Goal: Communication & Community: Answer question/provide support

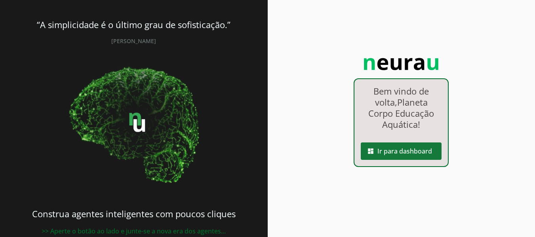
click at [389, 149] on span at bounding box center [401, 151] width 81 height 19
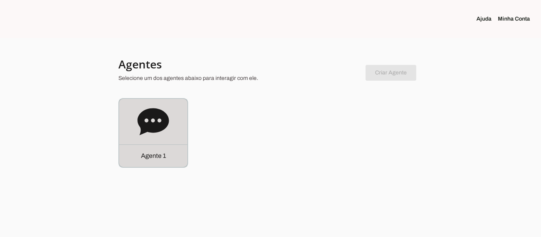
click at [145, 127] on icon at bounding box center [152, 121] width 31 height 27
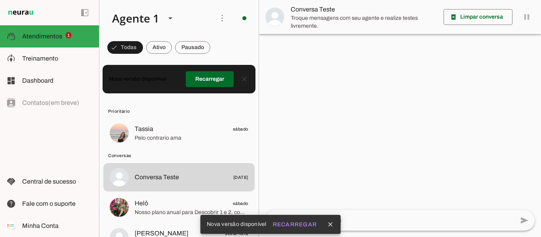
click at [239, 80] on span at bounding box center [244, 79] width 19 height 19
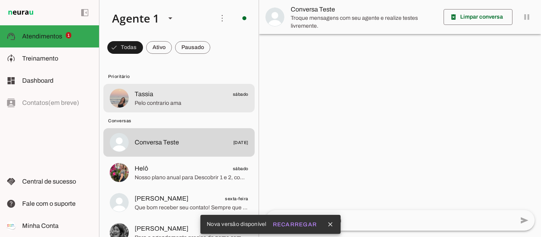
click at [141, 92] on span "Tassia" at bounding box center [144, 95] width 19 height 10
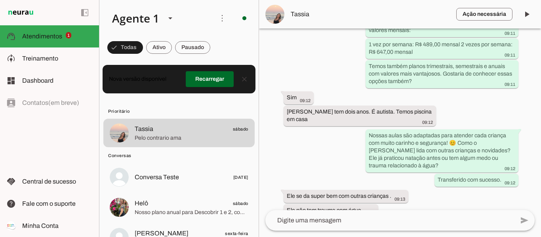
scroll to position [423, 0]
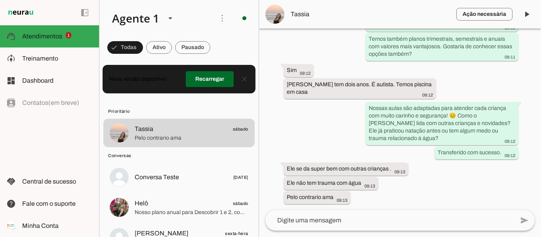
click at [355, 222] on textarea at bounding box center [389, 221] width 249 height 10
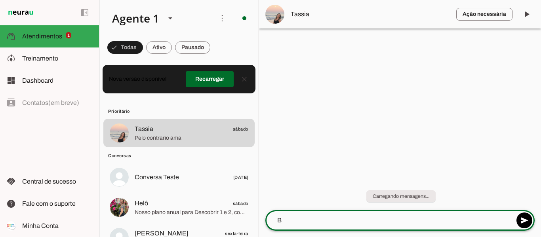
scroll to position [0, 0]
type textarea "Bom dia Tassia, tudo bem?"
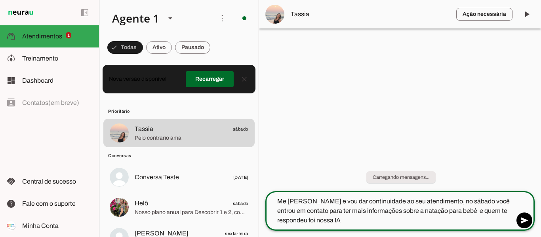
type textarea "Me [PERSON_NAME] e vou dar continuidade ao seu atendimento, no sábado você entr…"
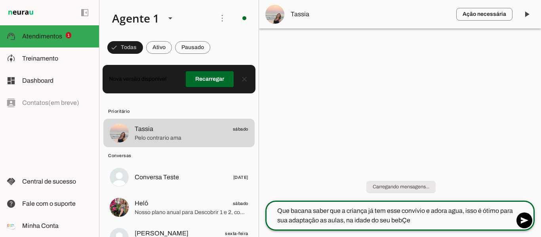
type textarea "Que bacana saber que a criança já tem esse convívio e adora agua, isso é ótimo …"
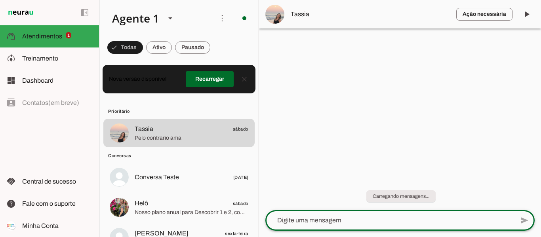
type textarea "ê"
click at [242, 80] on span at bounding box center [244, 79] width 19 height 19
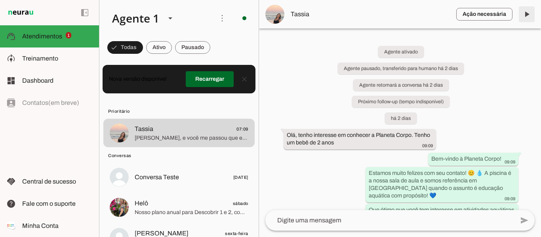
click at [530, 15] on span at bounding box center [526, 14] width 19 height 19
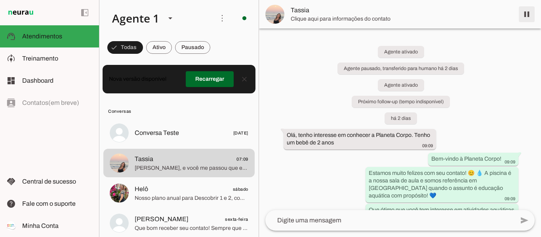
click at [526, 15] on span at bounding box center [526, 14] width 19 height 19
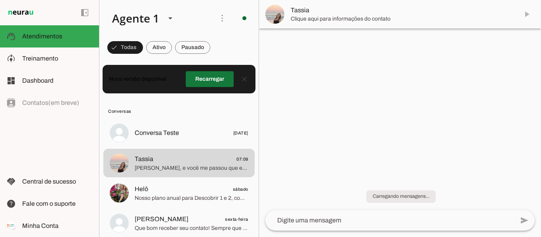
click at [216, 81] on span at bounding box center [210, 79] width 48 height 19
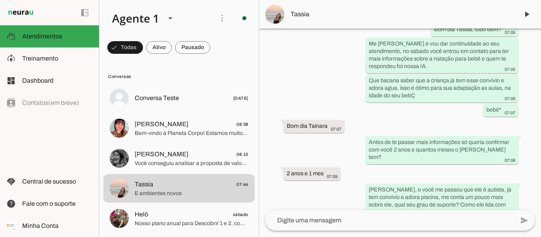
scroll to position [711, 0]
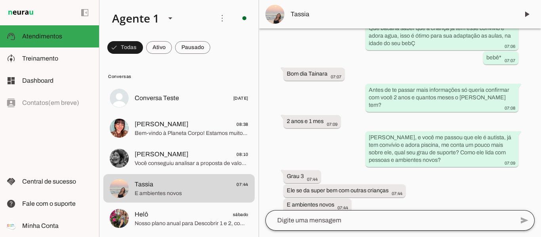
click at [390, 225] on div at bounding box center [389, 220] width 249 height 21
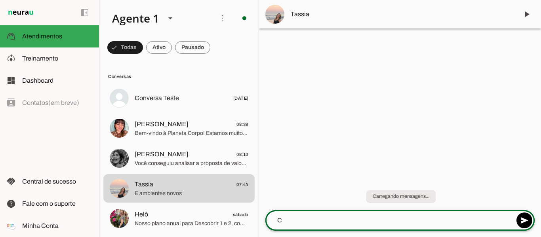
scroll to position [0, 0]
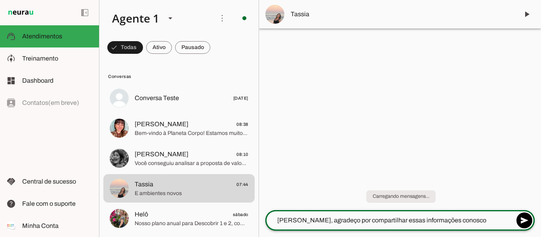
type textarea "[PERSON_NAME], agradeço por compartilhar essas informações conosco"
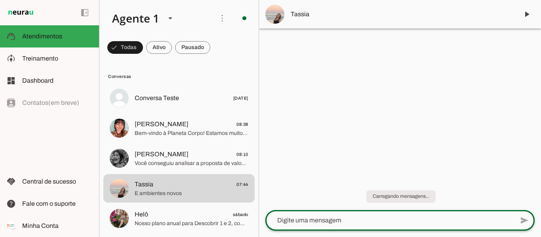
paste textarea "Legal, você veio para a Escola certa. Temos um protocolo nesse caso, afim de re…"
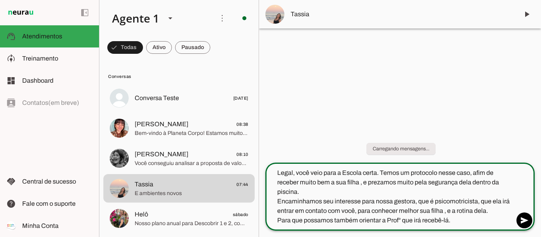
drag, startPoint x: 298, startPoint y: 173, endPoint x: 270, endPoint y: 173, distance: 28.1
click at [270, 173] on textarea "Legal, você veio para a Escola certa. Temos um protocolo nesse caso, afim de re…" at bounding box center [389, 196] width 249 height 57
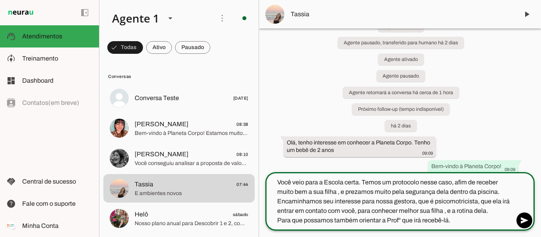
scroll to position [40, 0]
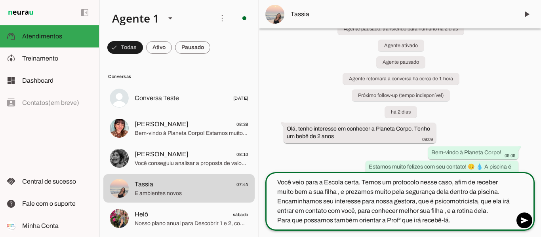
click at [337, 194] on textarea "Você veio para a Escola certa. Temos um protocolo nesse caso, afim de receber m…" at bounding box center [389, 202] width 249 height 48
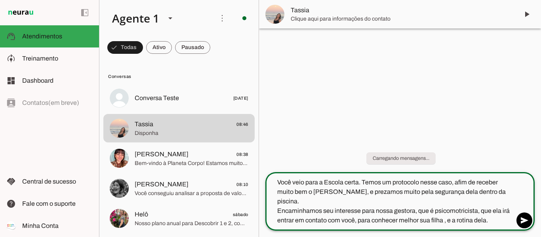
click at [450, 192] on textarea "Você veio para a Escola certa. Temos um protocolo nesse caso, afim de receber m…" at bounding box center [389, 202] width 249 height 48
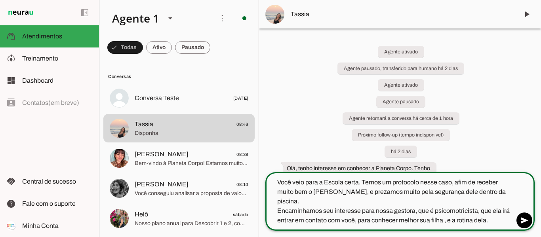
click at [279, 199] on textarea "Você veio para a Escola certa. Temos um protocolo nesse caso, afim de receber m…" at bounding box center [389, 202] width 249 height 48
click at [505, 204] on textarea "Você veio para a Escola certa. Temos um protocolo nesse caso, afim de receber m…" at bounding box center [389, 202] width 249 height 48
click at [452, 210] on textarea "Você veio para a Escola certa. Temos um protocolo nesse caso, afim de receber m…" at bounding box center [389, 202] width 249 height 48
click at [492, 212] on textarea "Você veio para a Escola certa. Temos um protocolo nesse caso, afim de receber m…" at bounding box center [389, 202] width 249 height 48
click at [448, 221] on textarea "Você veio para a Escola certa. Temos um protocolo nesse caso, afim de receber m…" at bounding box center [389, 202] width 249 height 48
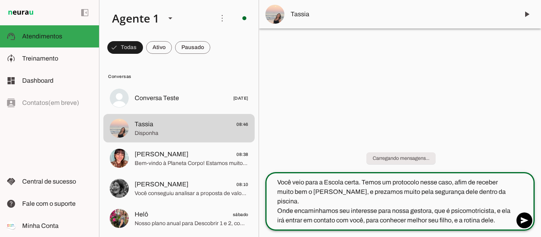
type textarea "Você veio para a Escola certa. Temos um protocolo nesse caso, afim de receber m…"
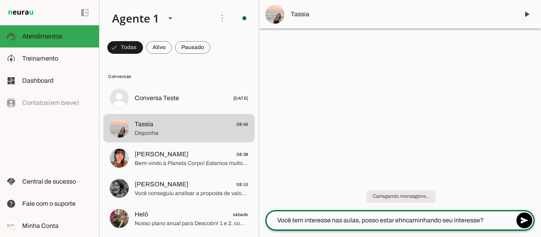
click at [402, 219] on textarea "Você tem interesse nas aulas, posso estar ehncaminhando seu interesse?" at bounding box center [389, 221] width 249 height 10
type textarea "Você tem interesse nas aulas, posso estar encaminhando seu interesse?"
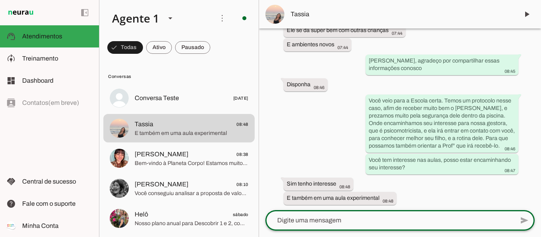
scroll to position [873, 0]
click at [337, 221] on textarea at bounding box center [389, 221] width 249 height 10
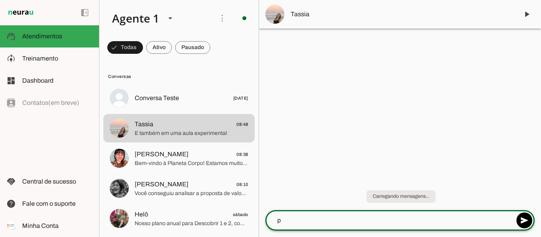
scroll to position [0, 0]
type textarea "p"
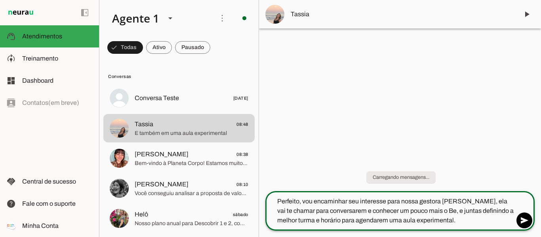
type textarea "Perfeito, vou encaminhar seu interesse para nossa gestora [PERSON_NAME], ela va…"
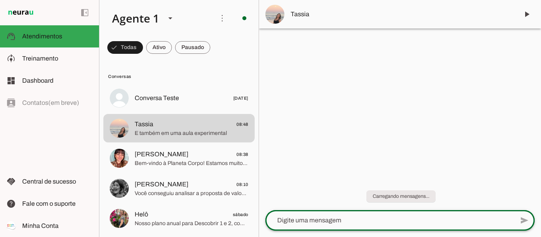
click at [334, 226] on div at bounding box center [389, 220] width 249 height 21
click at [336, 225] on div at bounding box center [389, 220] width 249 height 21
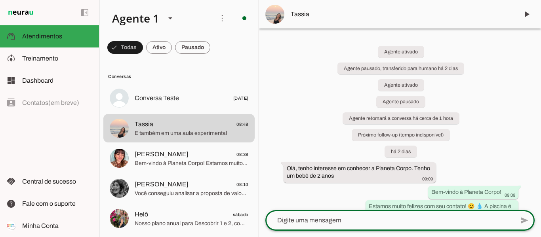
click at [318, 220] on textarea at bounding box center [389, 221] width 249 height 10
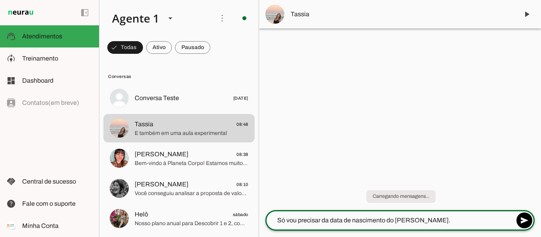
type textarea "Só vou precisar da data de nascimento do [PERSON_NAME]."
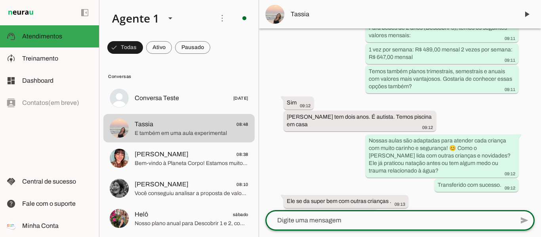
scroll to position [447, 0]
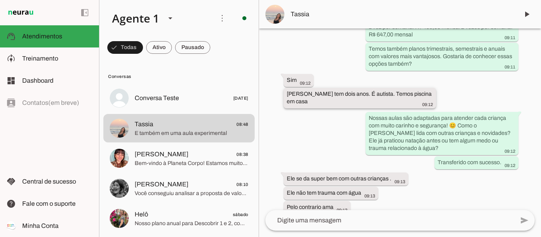
drag, startPoint x: 287, startPoint y: 94, endPoint x: 355, endPoint y: 94, distance: 68.1
click at [0, 0] on slot "[PERSON_NAME] tem dois anos. É autista. Temos piscina em casa" at bounding box center [0, 0] width 0 height 0
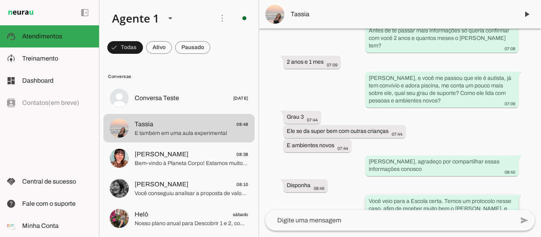
scroll to position [941, 0]
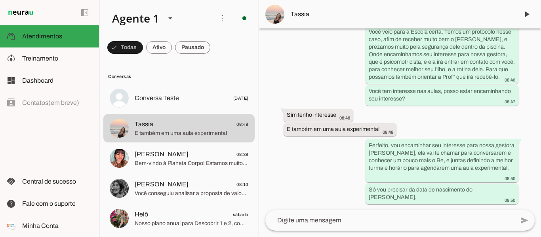
click at [301, 12] on span "Tassia" at bounding box center [402, 15] width 222 height 10
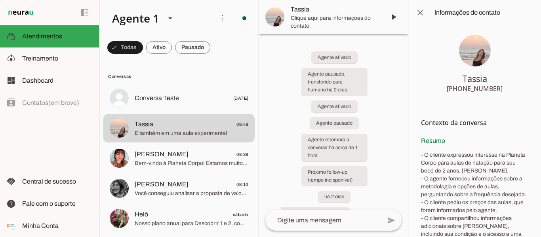
drag, startPoint x: 447, startPoint y: 88, endPoint x: 457, endPoint y: 88, distance: 9.9
click at [457, 88] on section "Tassia [PHONE_NUMBER]" at bounding box center [475, 64] width 120 height 78
click at [503, 92] on section "Tassia [PHONE_NUMBER]" at bounding box center [475, 64] width 120 height 78
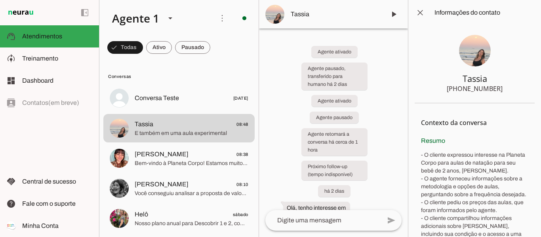
drag, startPoint x: 460, startPoint y: 90, endPoint x: 496, endPoint y: 92, distance: 36.1
click at [496, 92] on section "Tassia [PHONE_NUMBER]" at bounding box center [475, 64] width 120 height 78
click at [417, 16] on span at bounding box center [420, 12] width 19 height 19
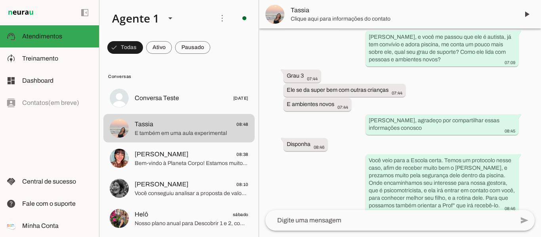
scroll to position [941, 0]
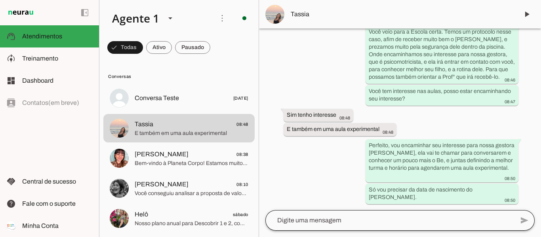
click at [291, 230] on div "send" at bounding box center [399, 220] width 269 height 21
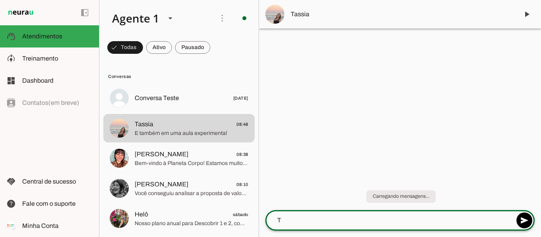
scroll to position [0, 0]
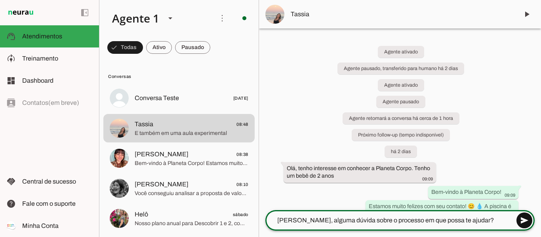
type textarea "[PERSON_NAME], alguma dúvida sobre o processo em que possa te ajudar?"
type md-outlined-text-field "[PERSON_NAME], alguma dúvida sobre o processo em que possa te ajudar?"
click at [524, 216] on span at bounding box center [524, 220] width 19 height 19
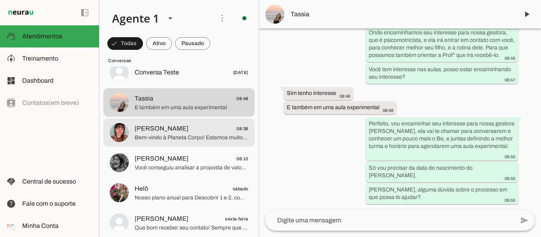
scroll to position [40, 0]
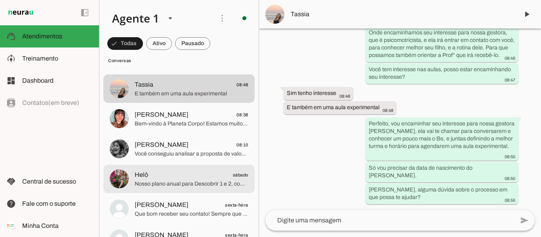
click at [164, 176] on span "Helô sábado" at bounding box center [192, 175] width 114 height 10
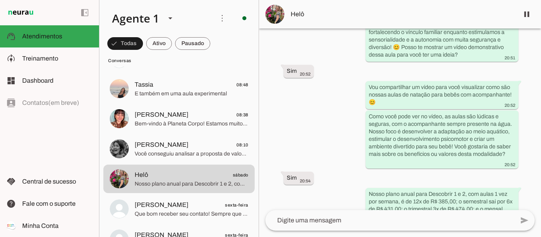
scroll to position [414, 0]
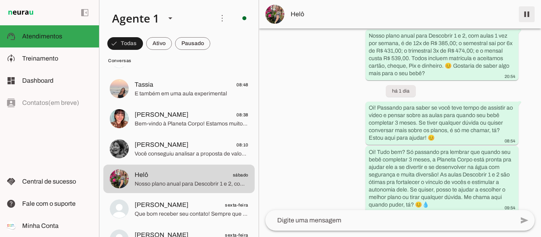
click at [530, 14] on span at bounding box center [526, 14] width 19 height 19
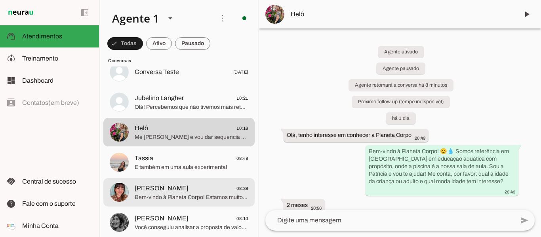
scroll to position [0, 0]
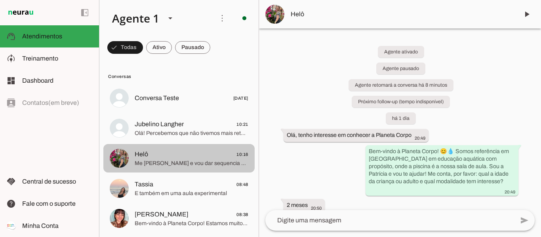
click at [186, 160] on span "Me [PERSON_NAME] e vou dar sequencia no seu atendimento, que bom saber que você…" at bounding box center [192, 164] width 114 height 8
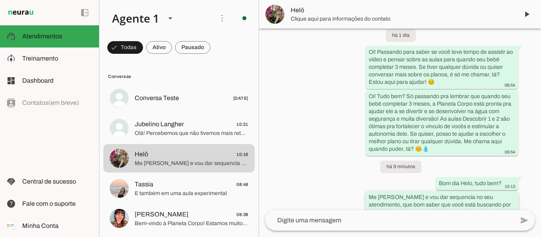
scroll to position [571, 0]
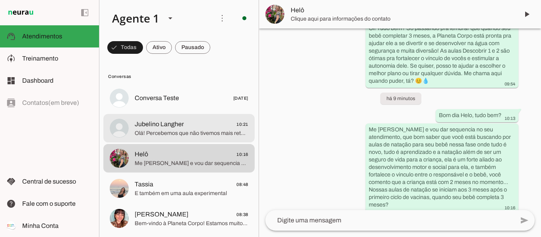
click at [157, 131] on span "Olá! Percebemos que não tivemos mais retorno seu. Vou encerrar este contato por…" at bounding box center [192, 134] width 114 height 8
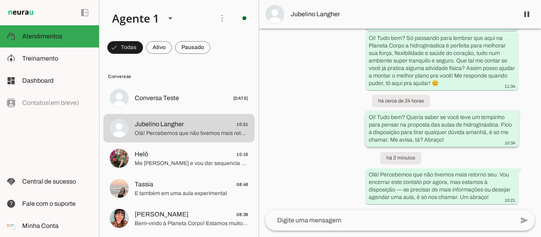
scroll to position [245, 0]
click at [525, 13] on span at bounding box center [526, 14] width 19 height 19
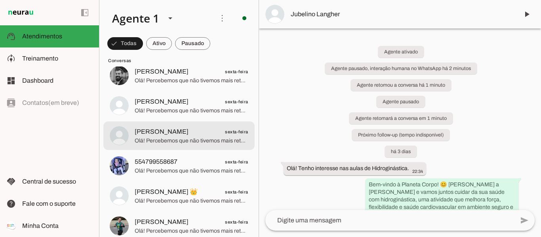
scroll to position [277, 0]
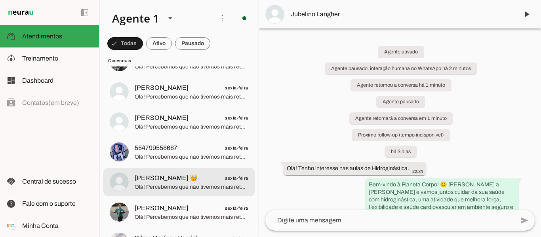
click at [170, 187] on span "Olá! Percebemos que não tivemos mais retorno seu. Vou encerrar este contato por…" at bounding box center [192, 187] width 114 height 8
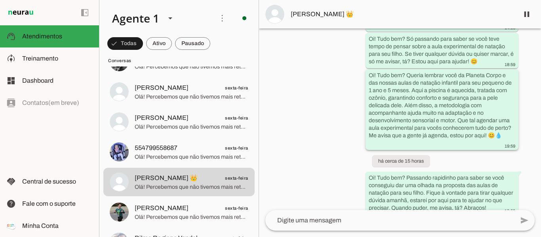
scroll to position [590, 0]
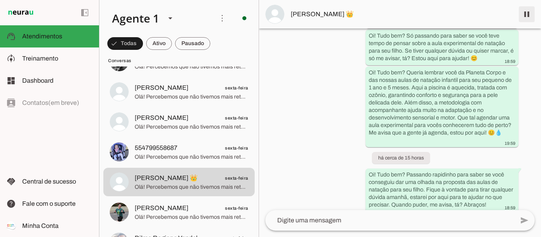
click at [530, 12] on span at bounding box center [526, 14] width 19 height 19
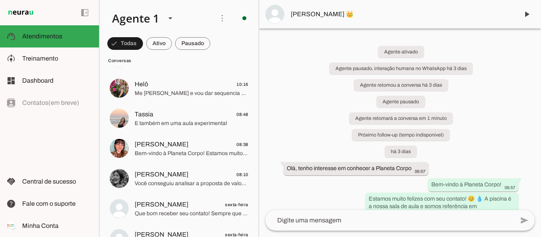
scroll to position [0, 0]
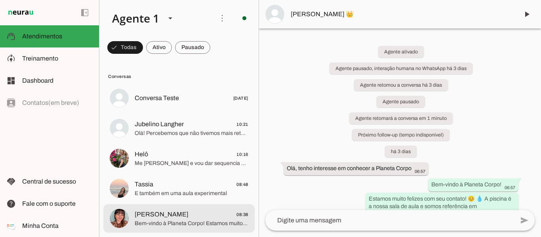
click at [169, 217] on span "[PERSON_NAME]" at bounding box center [162, 215] width 54 height 10
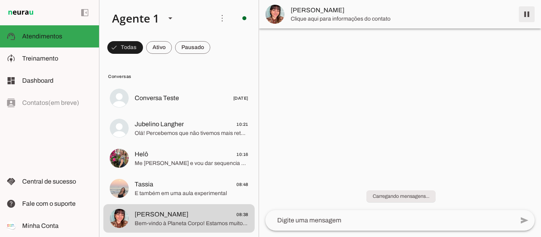
click at [523, 14] on span at bounding box center [526, 14] width 19 height 19
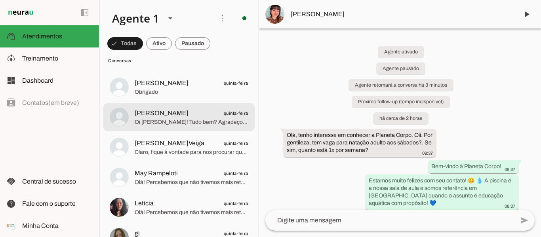
scroll to position [753, 0]
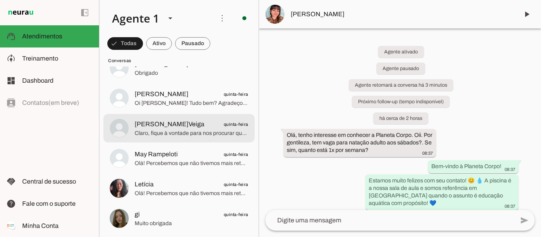
click at [169, 133] on span "Claro, fique à vontade para nos procurar quando quiser! 😊 Lembre-se que a hidro…" at bounding box center [192, 134] width 114 height 8
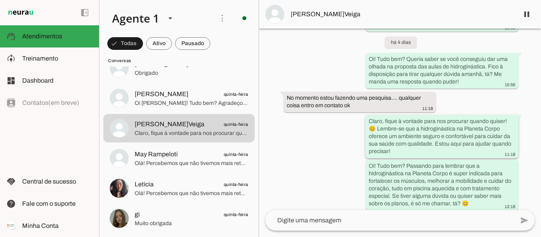
scroll to position [484, 0]
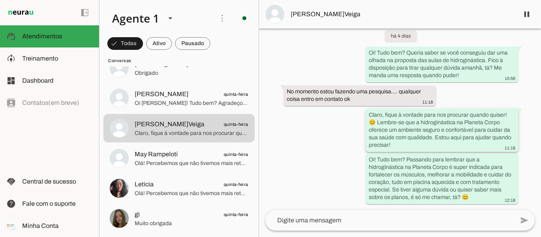
drag, startPoint x: 286, startPoint y: 99, endPoint x: 390, endPoint y: 145, distance: 113.3
click at [390, 145] on div "Agente ativado Próximo follow-up (tempo indisponível) há 6 dias Olá! Tenho inte…" at bounding box center [400, 120] width 282 height 182
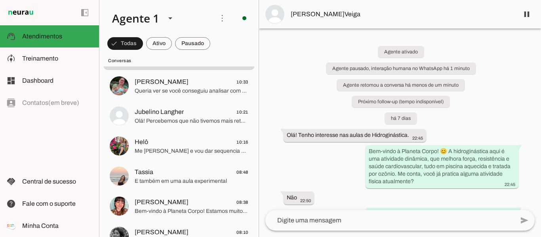
scroll to position [0, 0]
